Goal: Find specific page/section: Find specific page/section

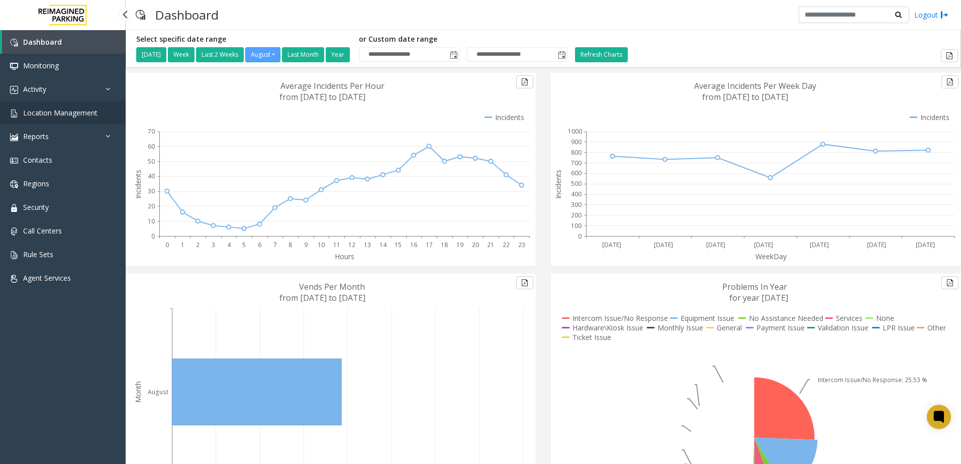
click at [60, 112] on span "Location Management" at bounding box center [60, 113] width 74 height 10
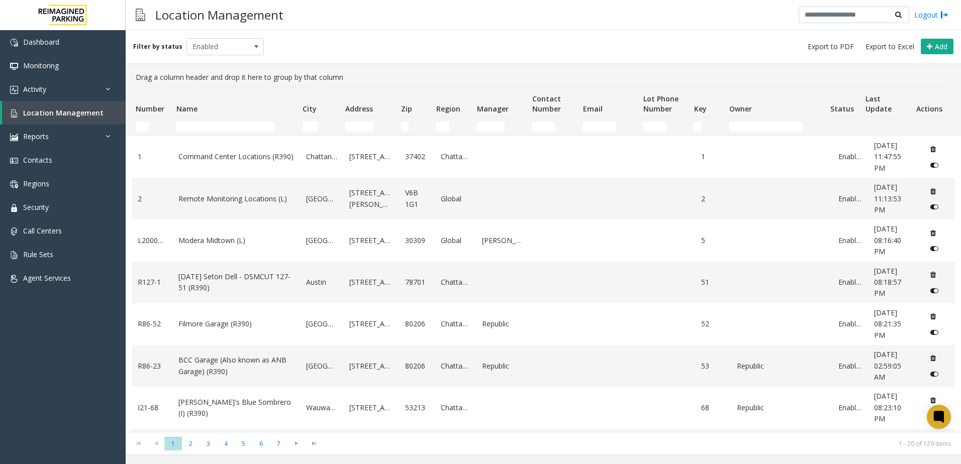
click at [215, 120] on td "Name Filter" at bounding box center [235, 127] width 126 height 18
click at [221, 120] on td "Name Filter" at bounding box center [235, 127] width 126 height 18
click at [221, 124] on input "Name Filter" at bounding box center [225, 127] width 99 height 10
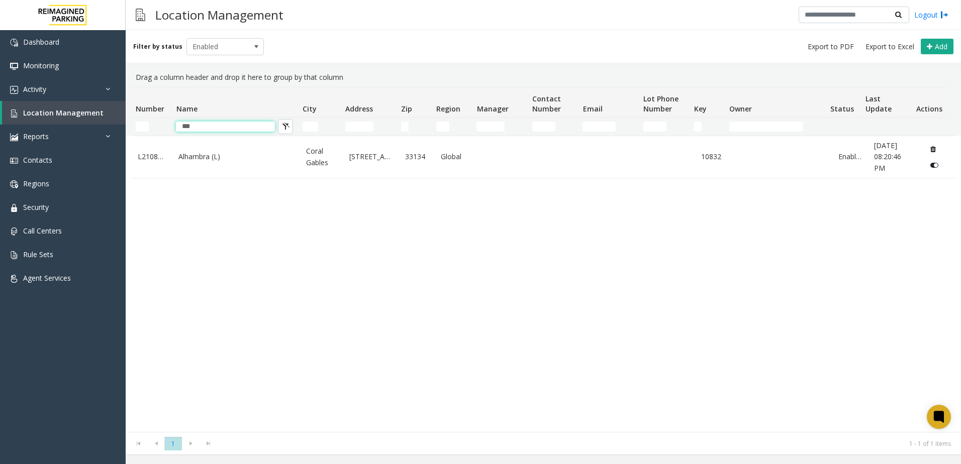
type input "***"
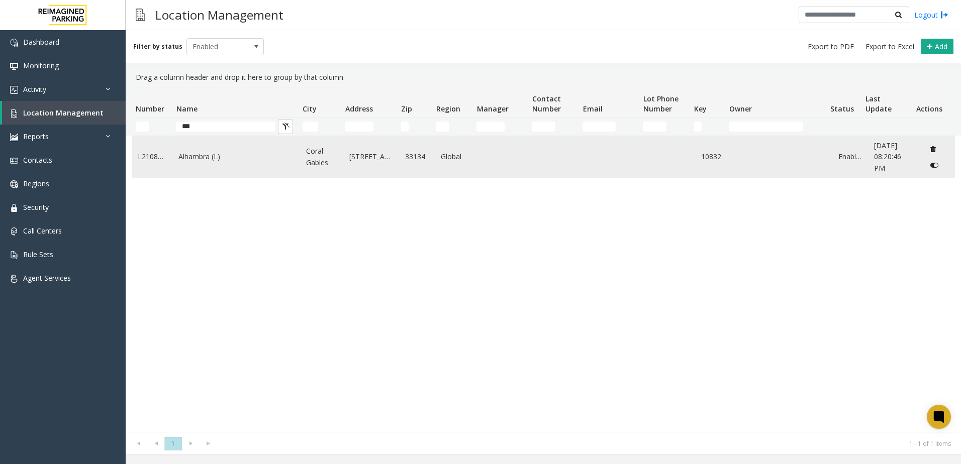
click at [356, 158] on link "[STREET_ADDRESS]" at bounding box center [371, 156] width 44 height 11
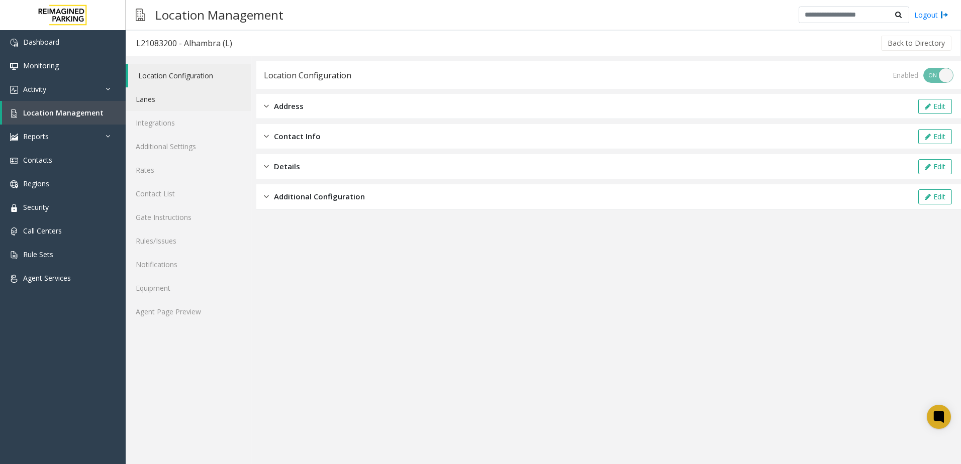
click at [169, 93] on link "Lanes" at bounding box center [188, 99] width 125 height 24
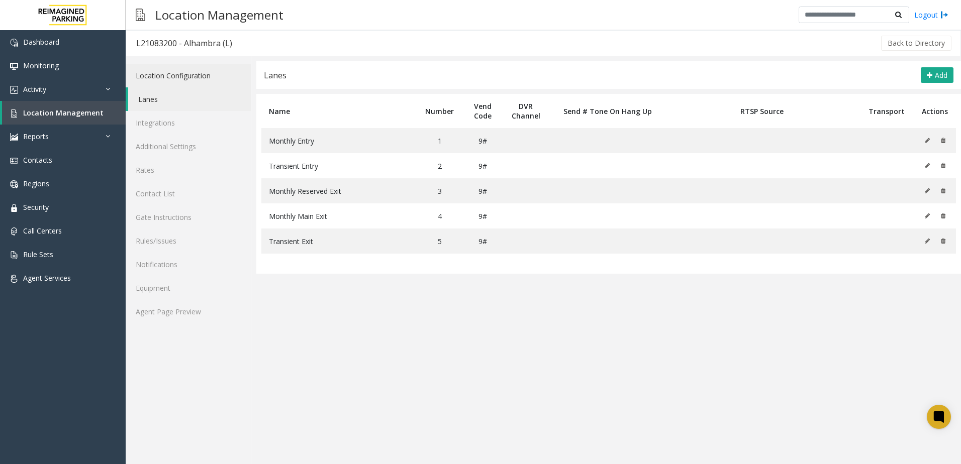
click at [185, 71] on link "Location Configuration" at bounding box center [188, 76] width 125 height 24
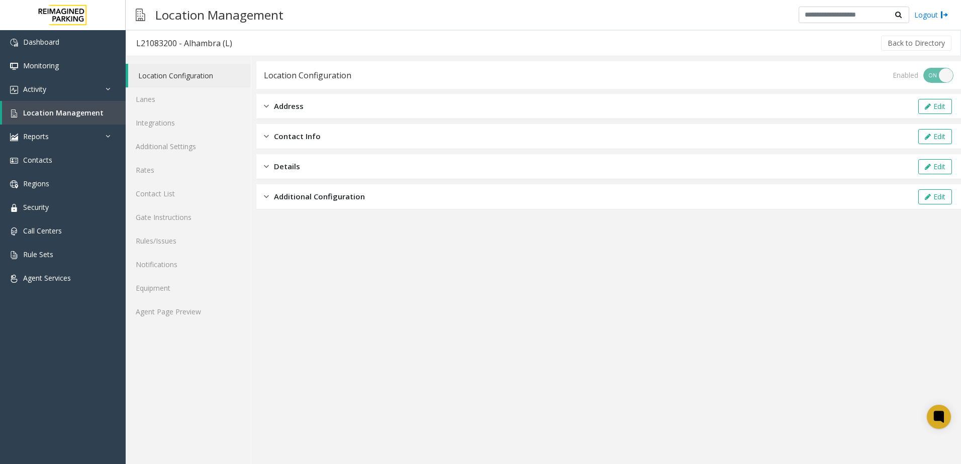
click at [313, 104] on div "Address Edit" at bounding box center [608, 106] width 704 height 25
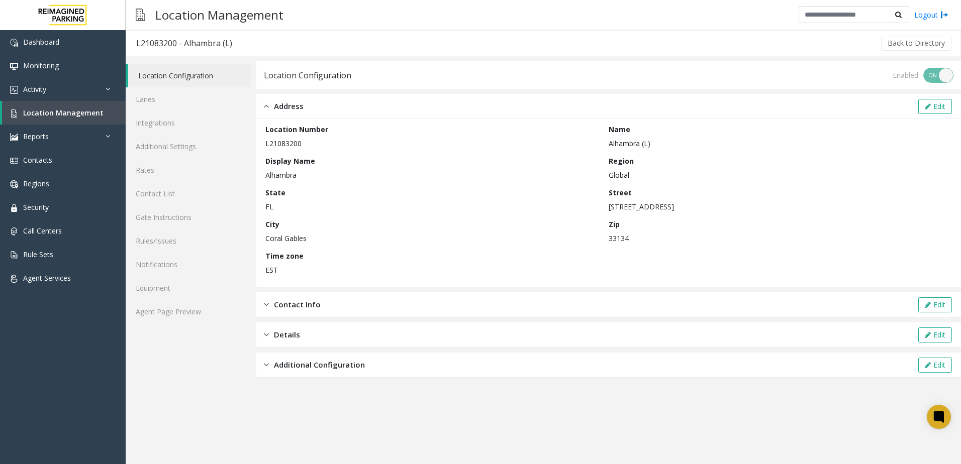
drag, startPoint x: 303, startPoint y: 142, endPoint x: 271, endPoint y: 147, distance: 32.5
click at [271, 147] on p "L21083200" at bounding box center [434, 143] width 338 height 11
copy p "21083200"
click at [201, 312] on link "Agent Page Preview" at bounding box center [188, 312] width 125 height 24
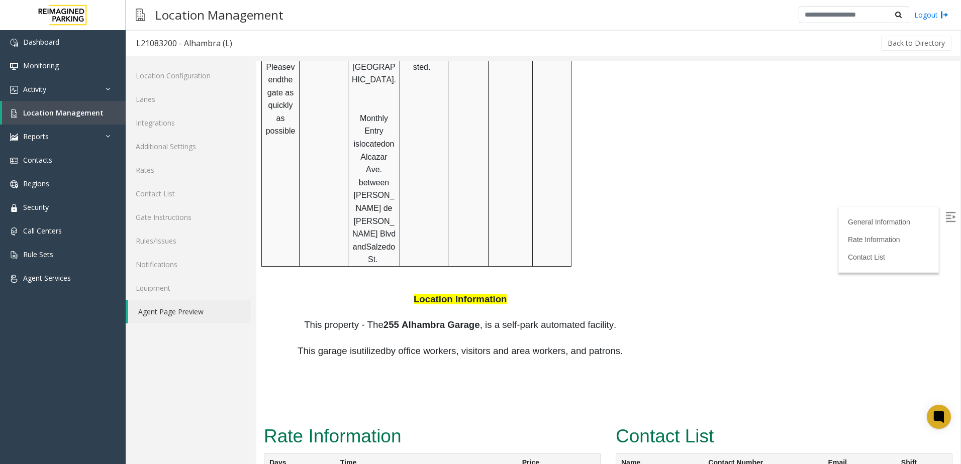
scroll to position [788, 0]
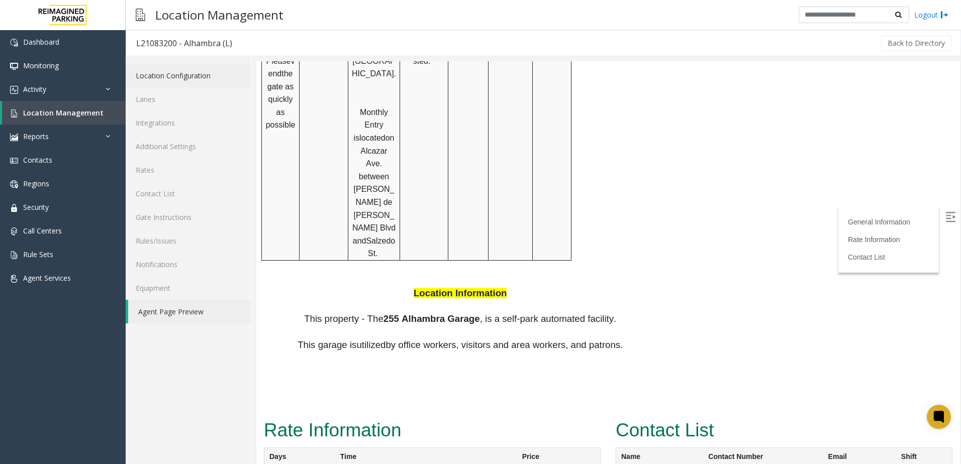
click at [169, 78] on link "Location Configuration" at bounding box center [188, 76] width 125 height 24
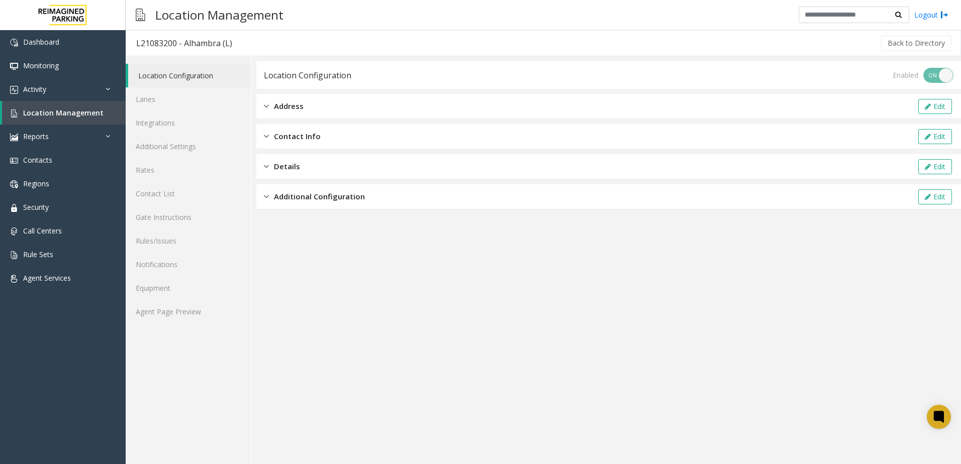
click at [357, 109] on div "Address Edit" at bounding box center [608, 106] width 704 height 25
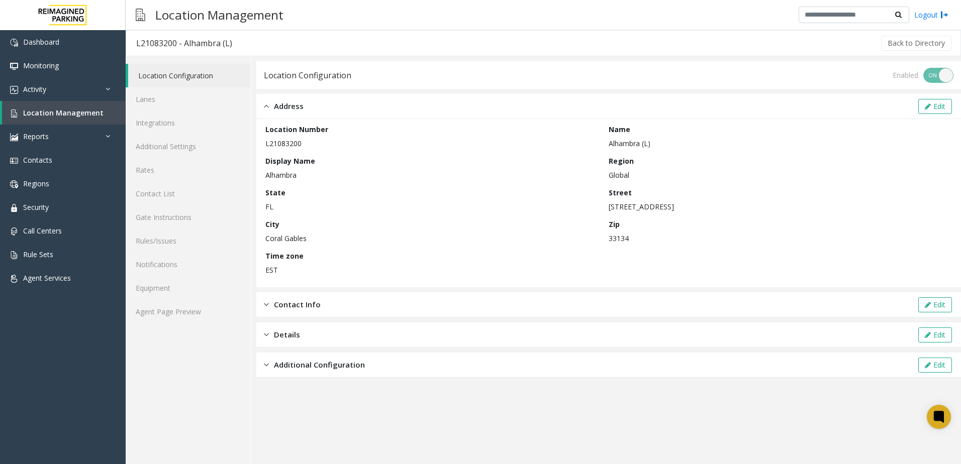
drag, startPoint x: 680, startPoint y: 207, endPoint x: 603, endPoint y: 210, distance: 76.9
click at [603, 210] on div "Location Number L21083200 Name [GEOGRAPHIC_DATA] ([GEOGRAPHIC_DATA]) Display Na…" at bounding box center [608, 203] width 686 height 158
copy div "Street [STREET_ADDRESS]"
click at [609, 209] on p "[STREET_ADDRESS]" at bounding box center [777, 206] width 338 height 11
drag, startPoint x: 607, startPoint y: 206, endPoint x: 656, endPoint y: 211, distance: 48.9
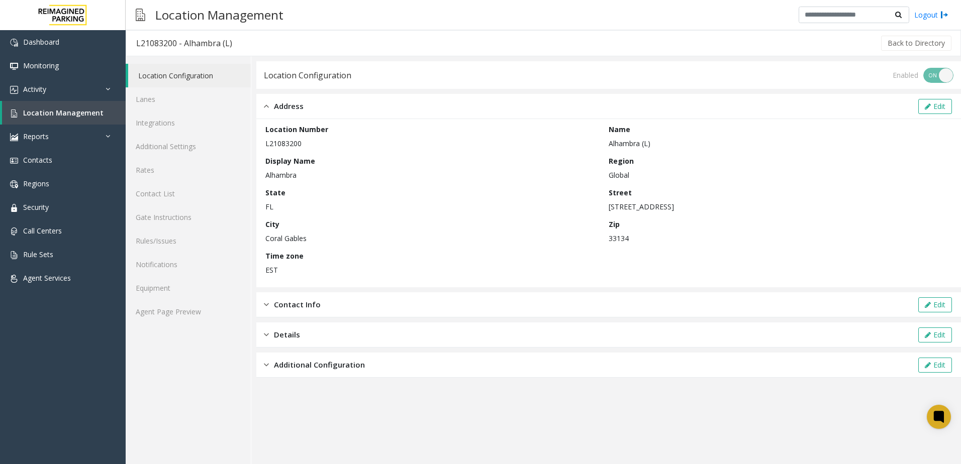
click at [656, 211] on div "Location Number L21083200 Name [GEOGRAPHIC_DATA] ([GEOGRAPHIC_DATA]) Display Na…" at bounding box center [608, 203] width 686 height 158
click at [656, 211] on p "[STREET_ADDRESS]" at bounding box center [777, 206] width 338 height 11
drag, startPoint x: 654, startPoint y: 209, endPoint x: 609, endPoint y: 213, distance: 44.9
click at [609, 213] on div "Location Number L21083200 Name [GEOGRAPHIC_DATA] ([GEOGRAPHIC_DATA]) Display Na…" at bounding box center [608, 203] width 686 height 158
copy p "255 [GEOGRAPHIC_DATA]"
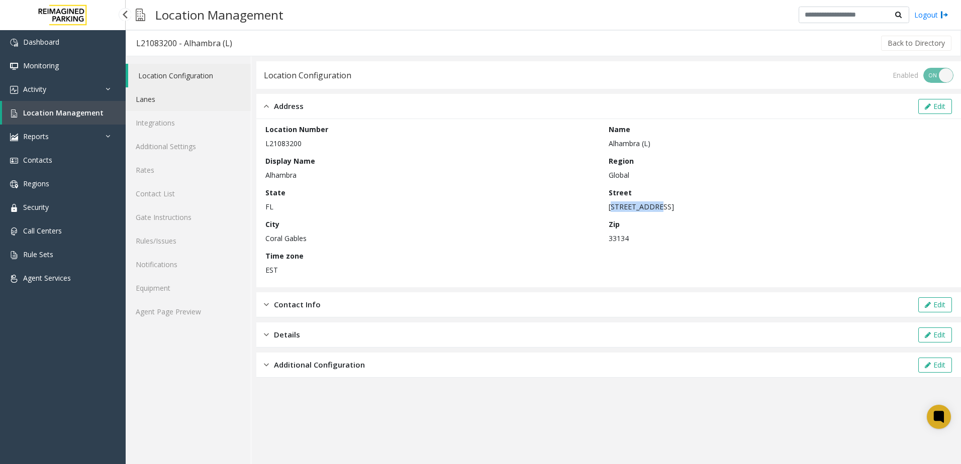
click at [180, 96] on link "Lanes" at bounding box center [188, 99] width 125 height 24
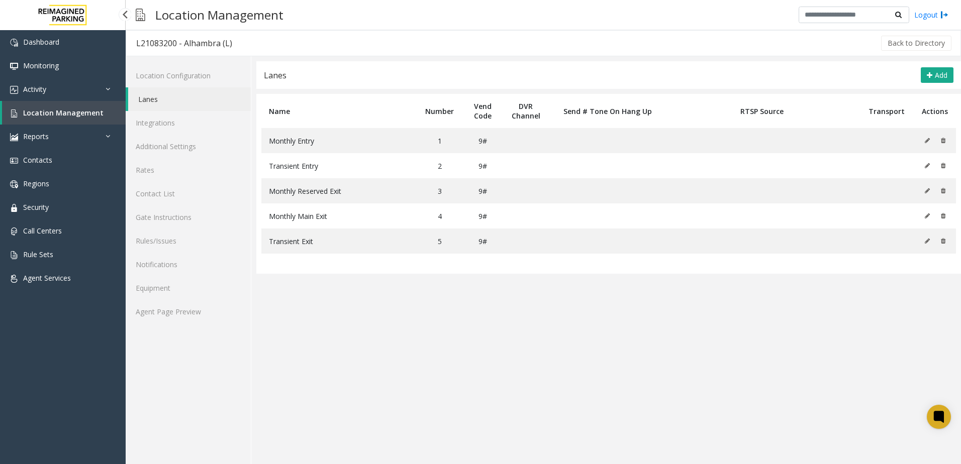
click at [76, 115] on span "Location Management" at bounding box center [63, 113] width 80 height 10
